Goal: Information Seeking & Learning: Learn about a topic

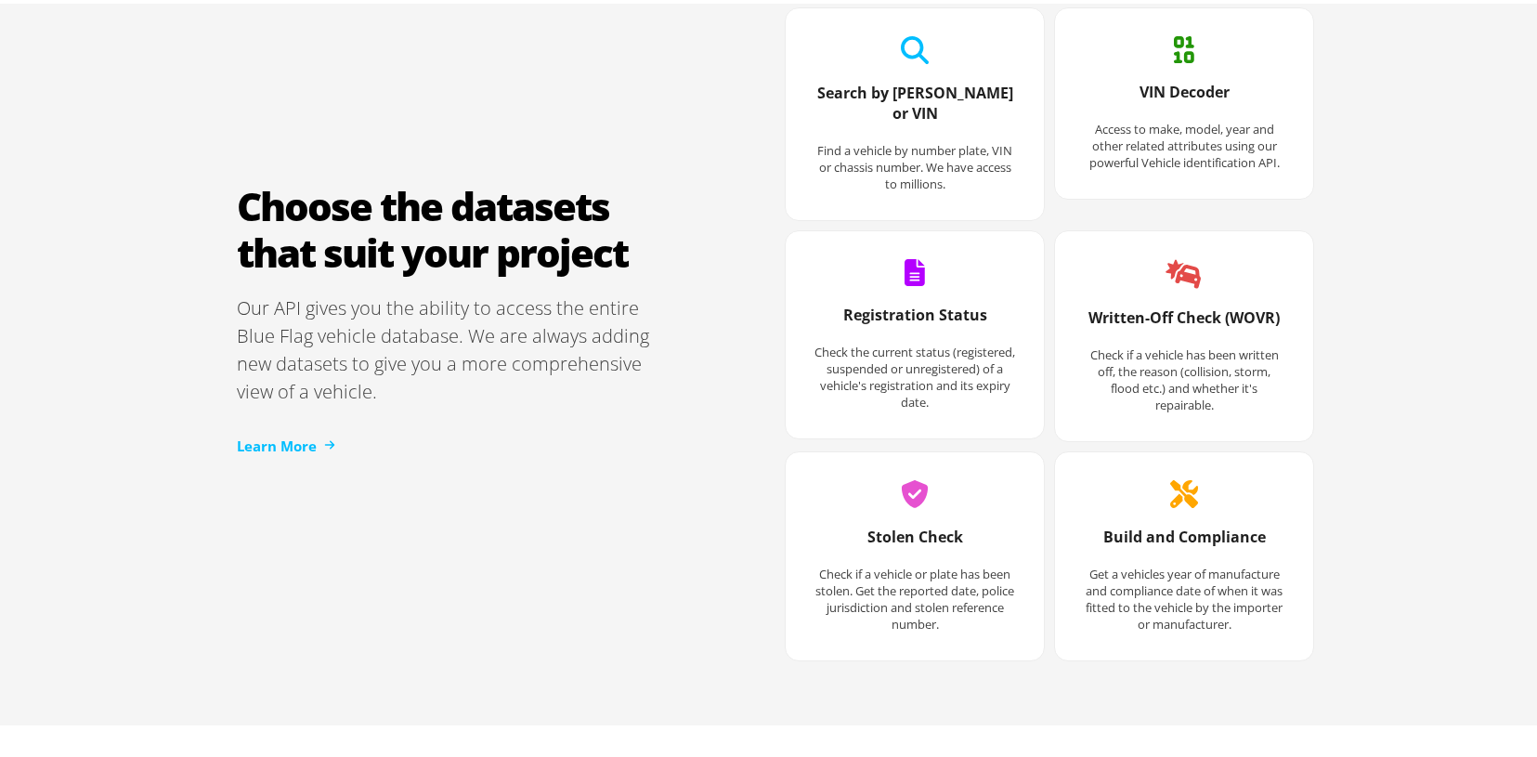
scroll to position [2278, 0]
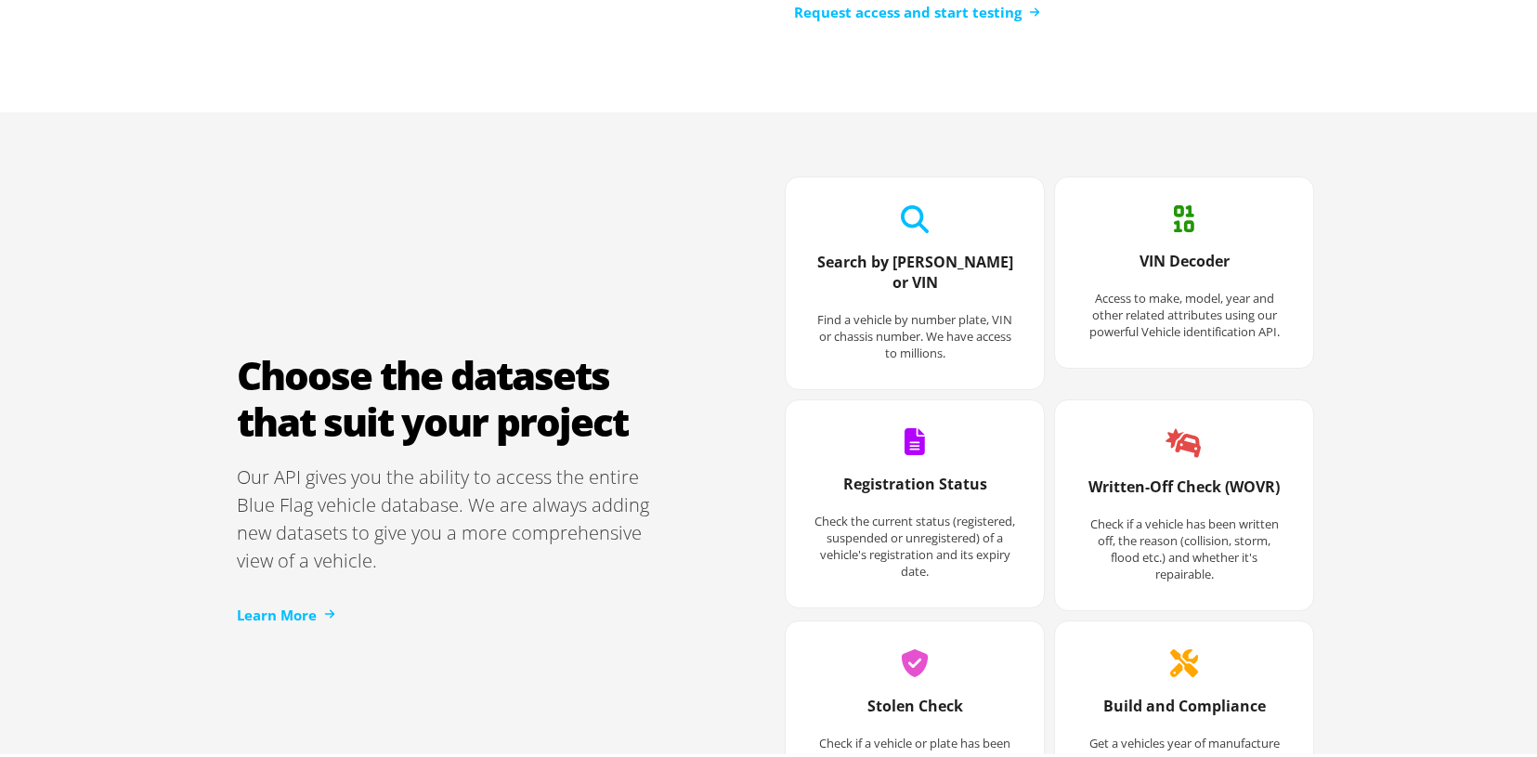
click at [934, 313] on p "Find a vehicle by number plate, VIN or chassis number. We have access to millio…" at bounding box center [915, 332] width 203 height 50
click at [913, 217] on icon at bounding box center [915, 216] width 28 height 28
click at [272, 608] on link "Learn More" at bounding box center [286, 611] width 98 height 21
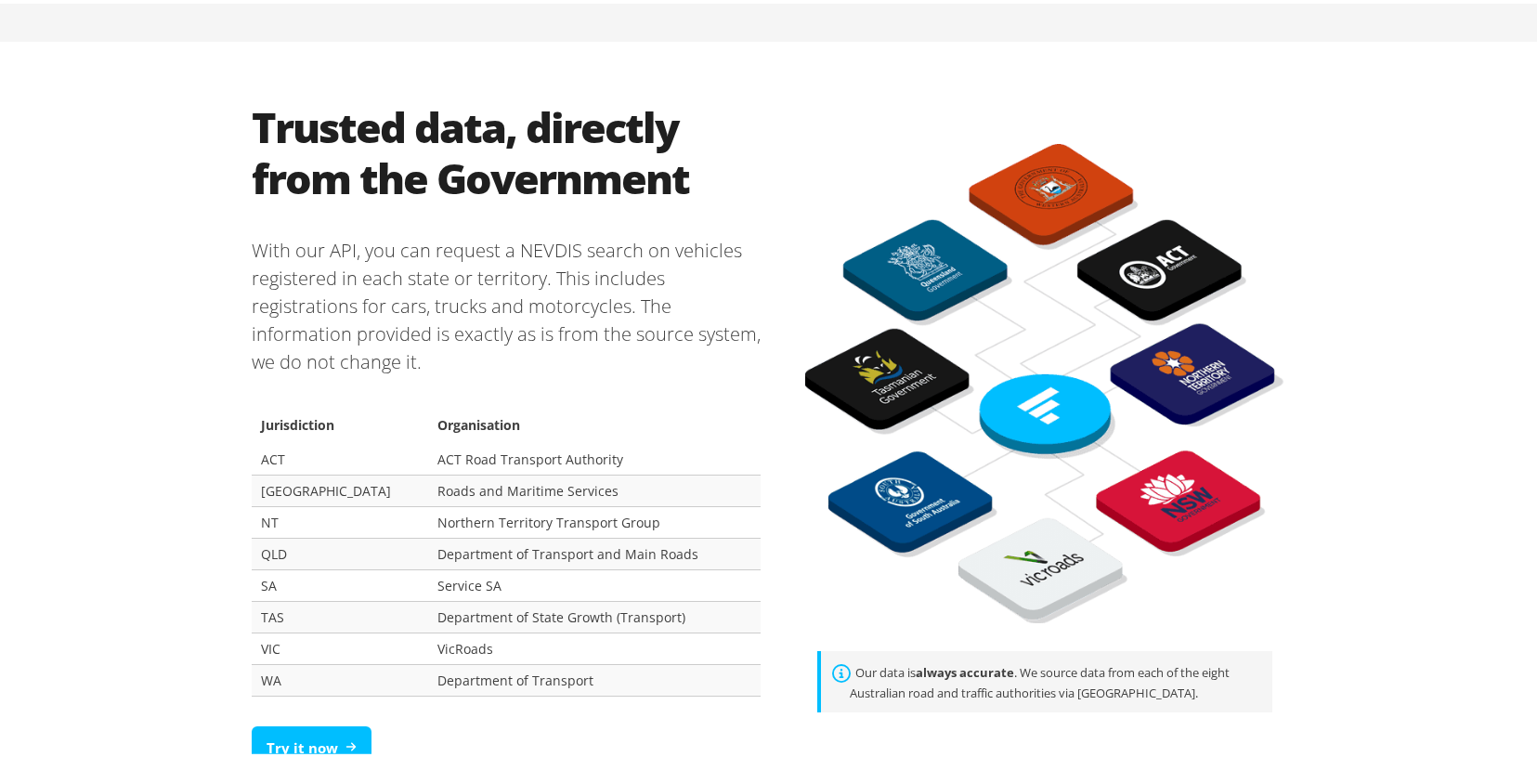
scroll to position [1115, 0]
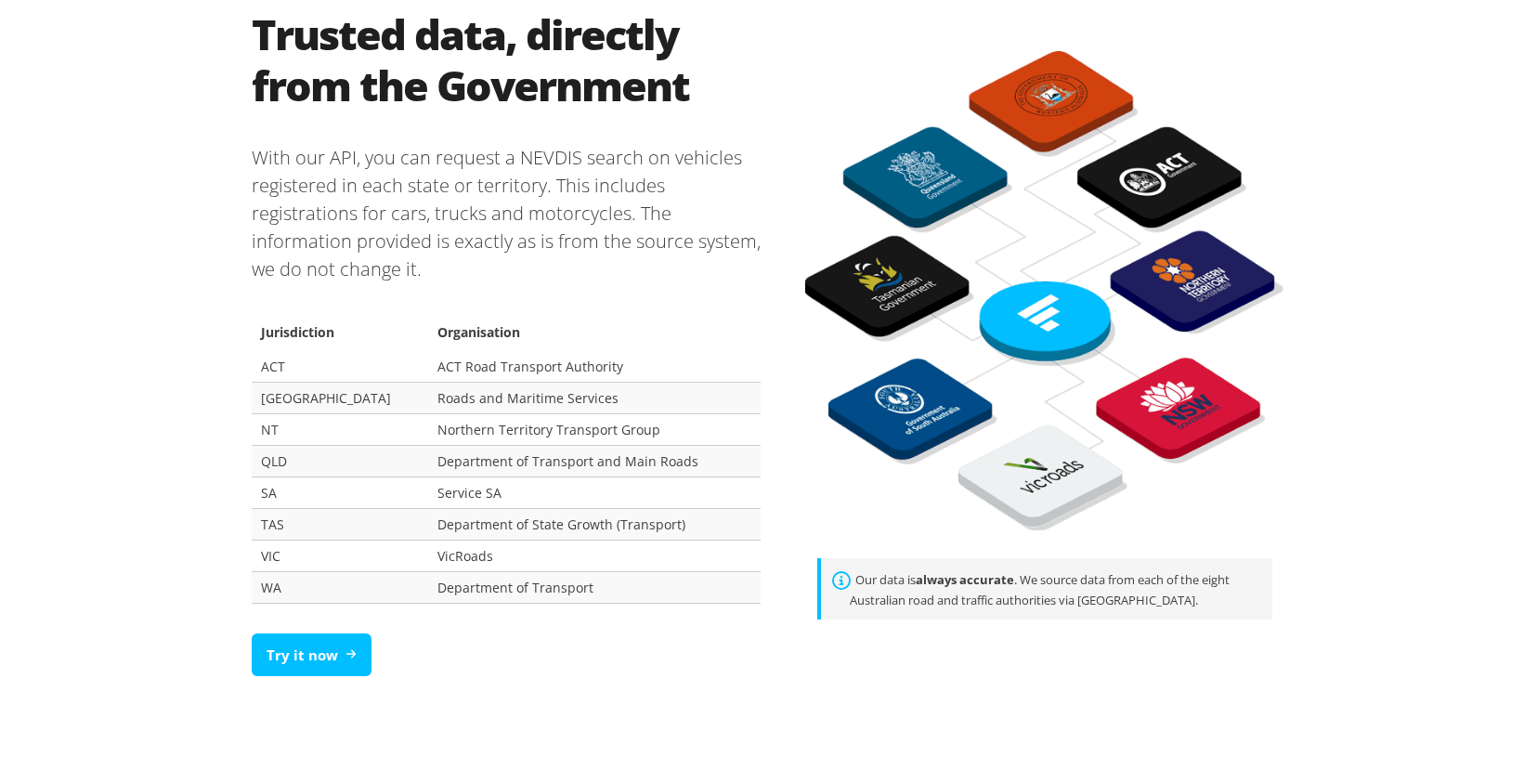
click at [42, 59] on div "Trusted data, directly from the Government With our API, you can request a NEVD…" at bounding box center [775, 346] width 1551 height 803
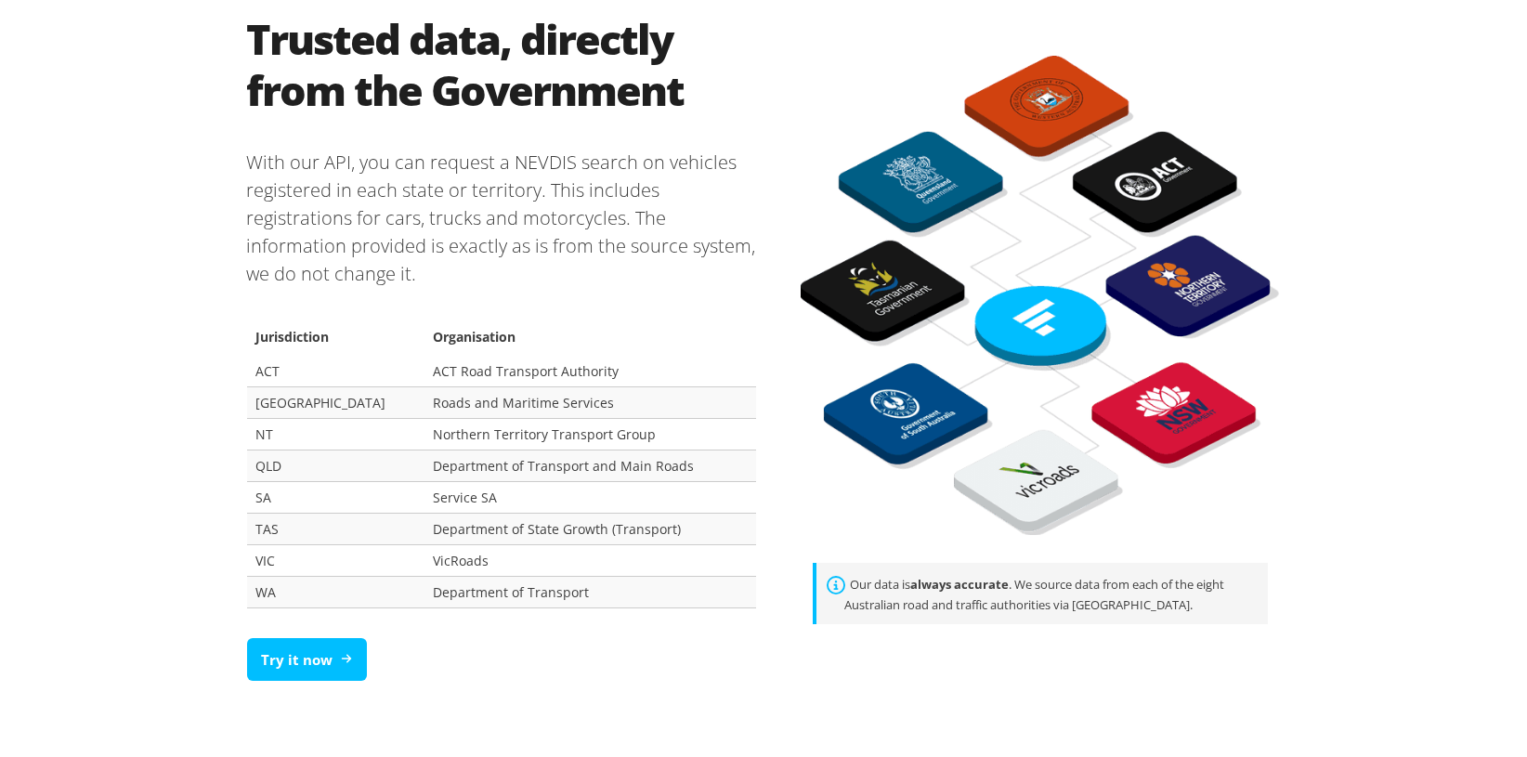
scroll to position [1115, 0]
